Goal: Information Seeking & Learning: Find specific fact

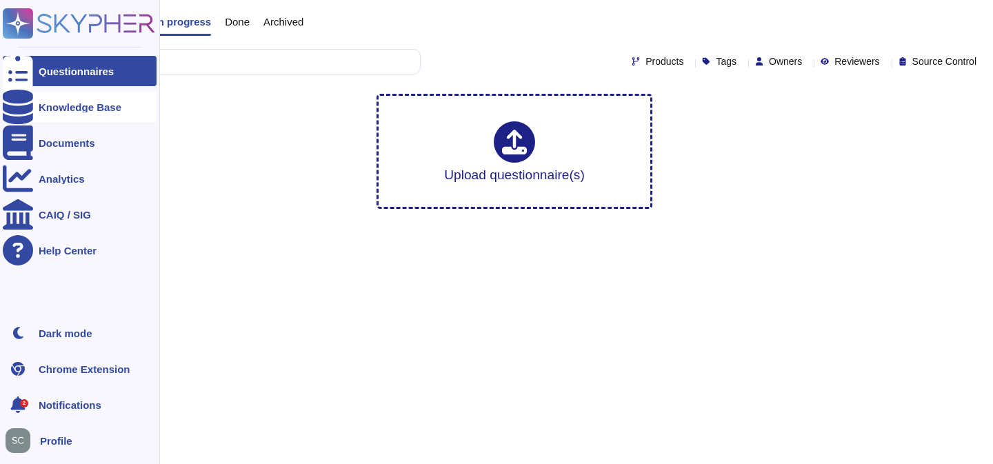
type input "data privacy"
click at [68, 116] on div "Knowledge Base" at bounding box center [80, 107] width 154 height 30
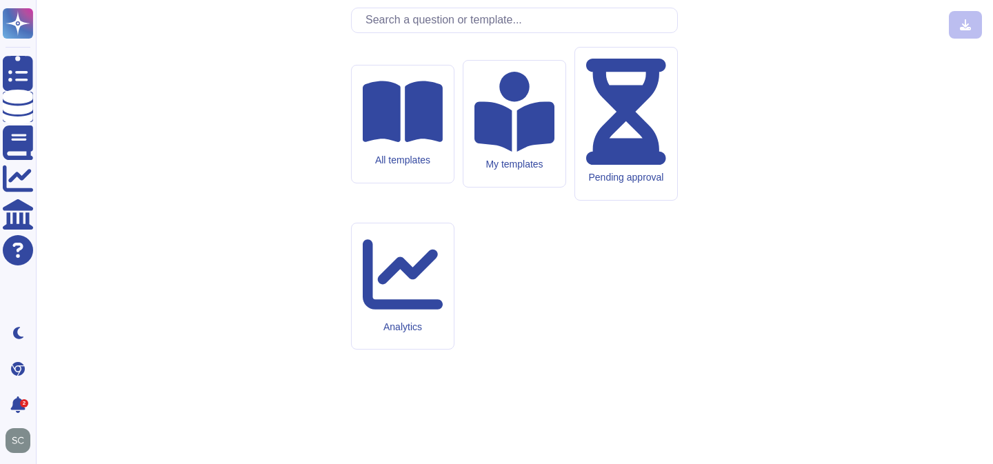
click at [414, 32] on input "text" at bounding box center [518, 20] width 319 height 24
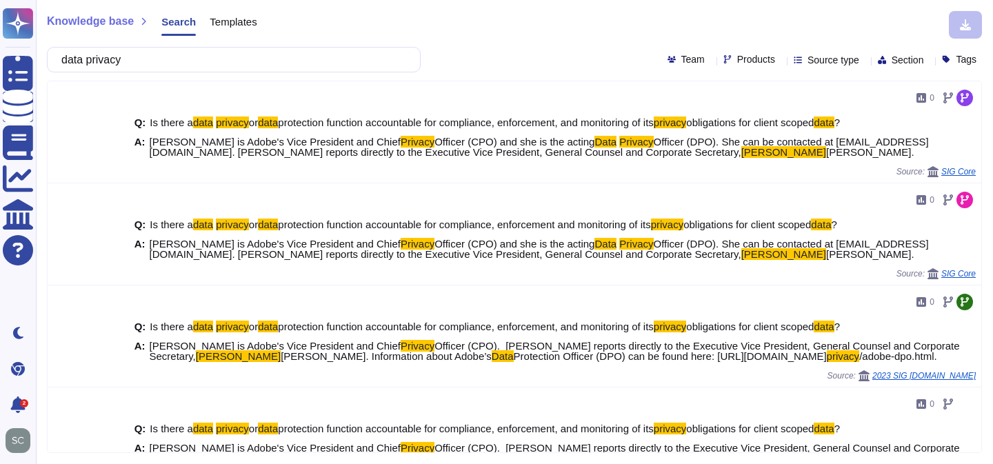
click at [116, 60] on input "data privacy" at bounding box center [230, 60] width 352 height 24
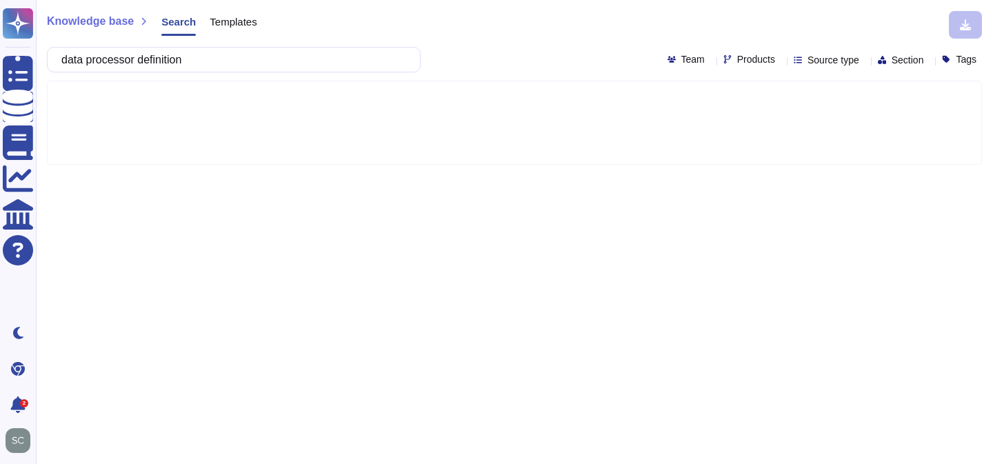
type input "data processor definition"
